Goal: Task Accomplishment & Management: Manage account settings

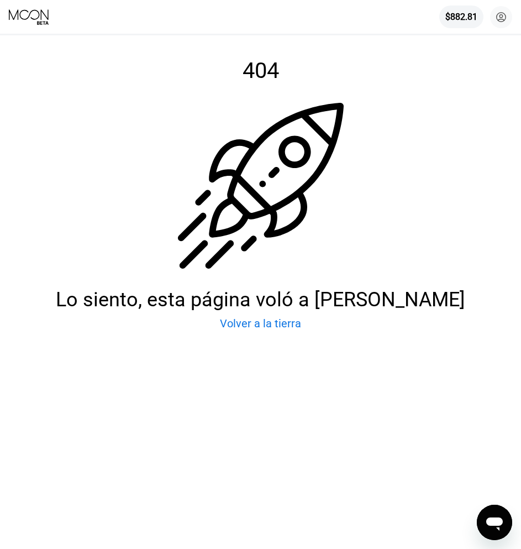
click at [29, 18] on icon at bounding box center [29, 17] width 41 height 17
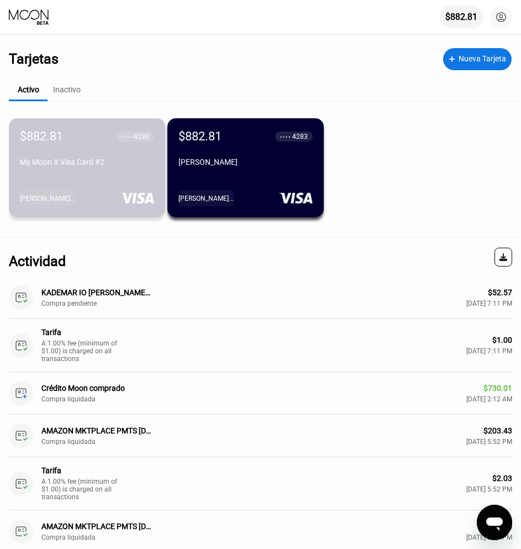
click at [83, 171] on div "My Moon X Visa Card #2" at bounding box center [87, 163] width 134 height 13
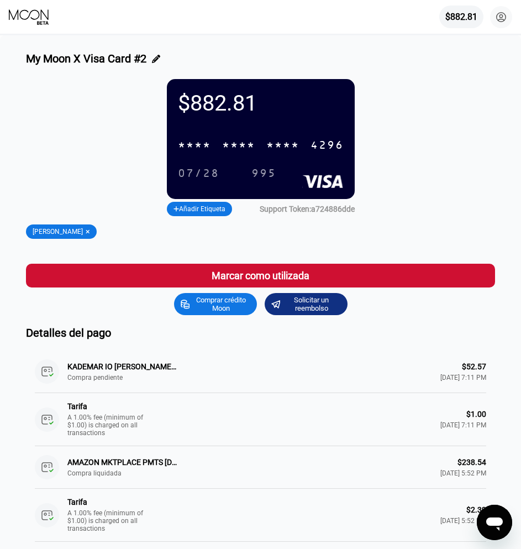
click at [246, 144] on div "* * * *" at bounding box center [238, 145] width 33 height 13
click at [185, 180] on div "07/28" at bounding box center [198, 173] width 41 height 13
click at [270, 177] on div "995" at bounding box center [263, 173] width 25 height 13
drag, startPoint x: 256, startPoint y: 148, endPoint x: 94, endPoint y: 175, distance: 164.2
click at [256, 148] on div "[CREDIT_CARD_NUMBER]" at bounding box center [260, 145] width 179 height 23
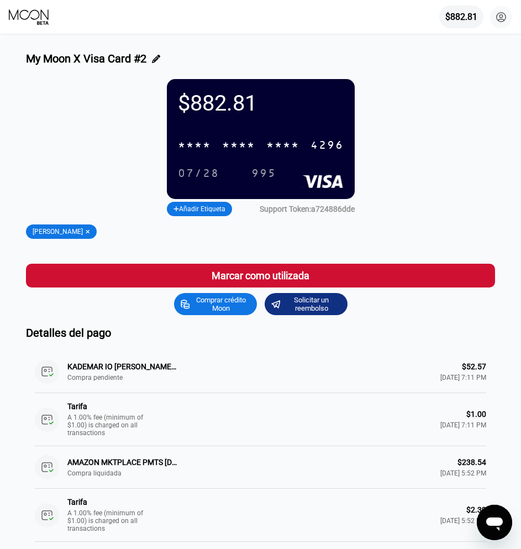
click at [207, 175] on div "07/28" at bounding box center [198, 173] width 41 height 13
click at [271, 178] on div "995" at bounding box center [263, 173] width 25 height 13
